Goal: Obtain resource: Obtain resource

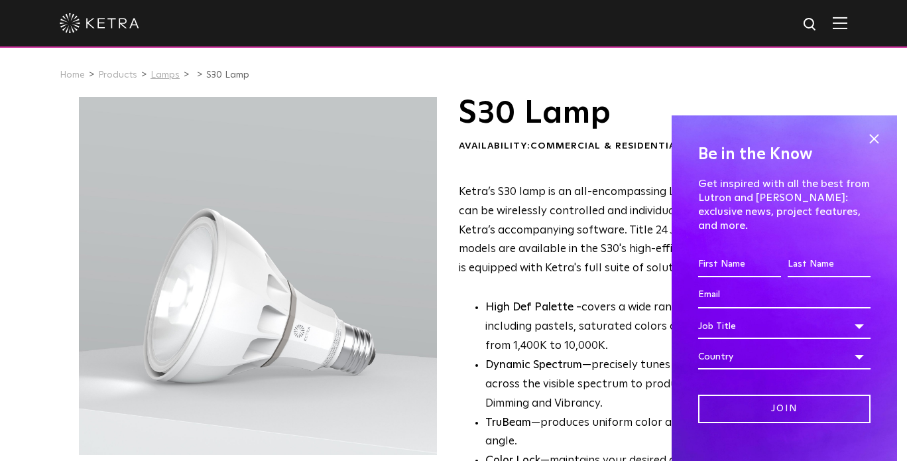
click at [155, 76] on link "Lamps" at bounding box center [165, 74] width 29 height 9
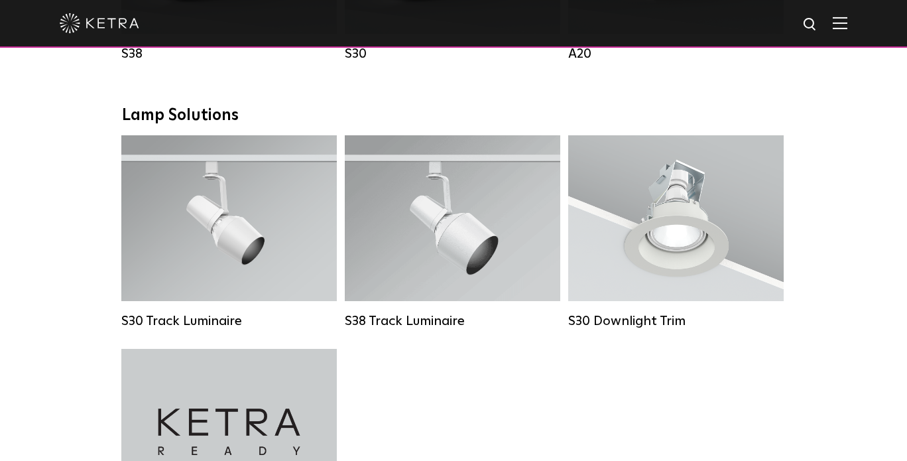
scroll to position [907, 0]
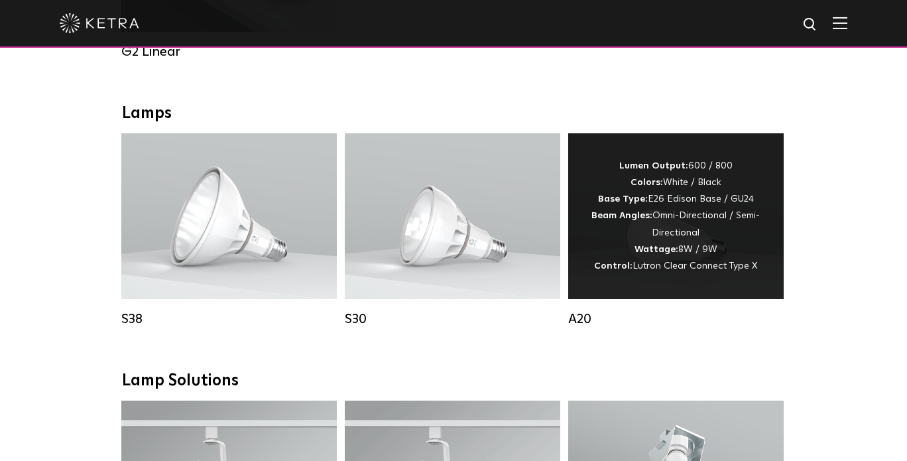
click at [588, 327] on div "A20" at bounding box center [676, 319] width 216 height 16
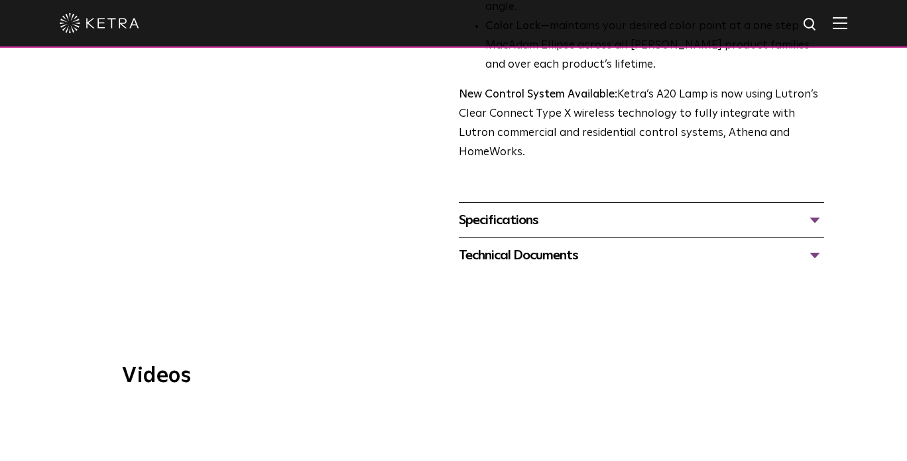
scroll to position [597, 0]
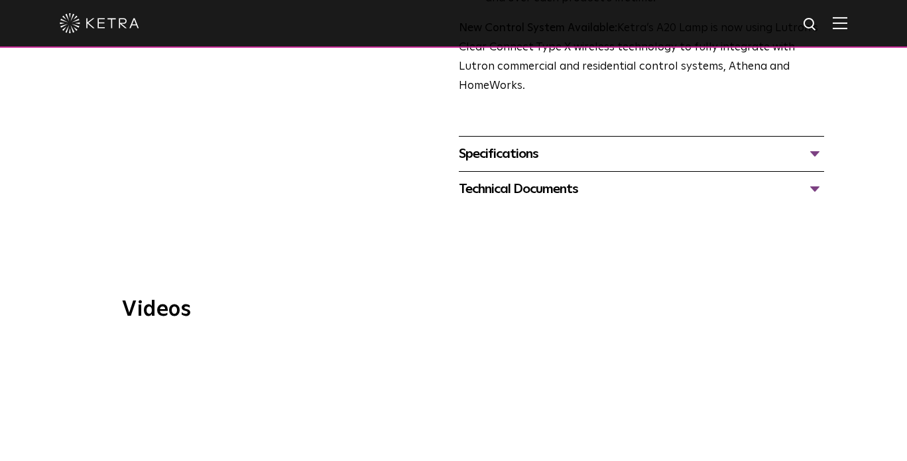
click at [518, 178] on div "Technical Documents" at bounding box center [641, 188] width 365 height 21
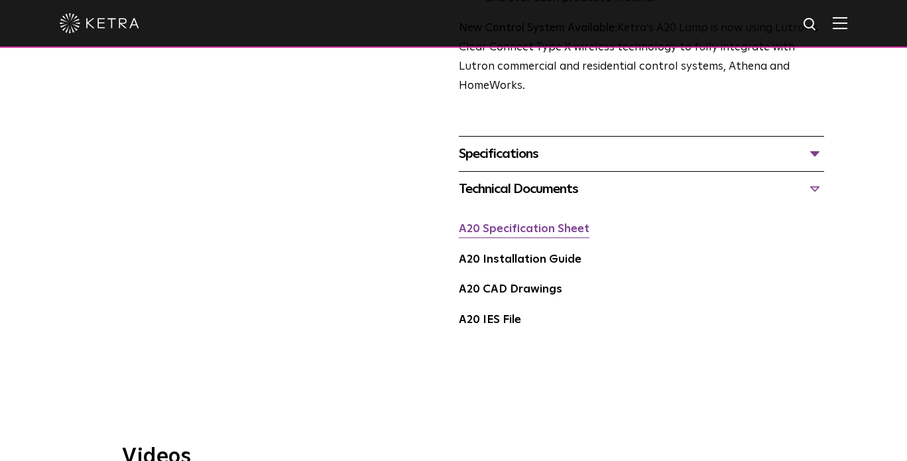
click at [525, 223] on link "A20 Specification Sheet" at bounding box center [524, 228] width 131 height 11
